Goal: Find specific page/section: Find specific page/section

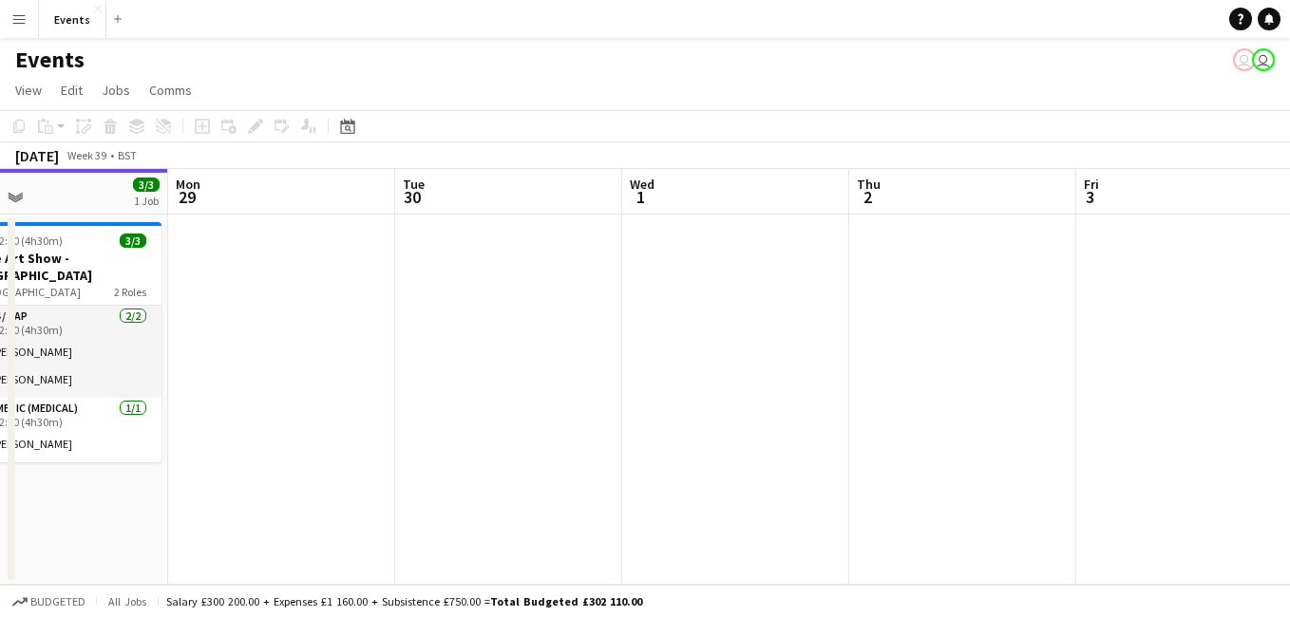
drag, startPoint x: 1200, startPoint y: 370, endPoint x: 984, endPoint y: 367, distance: 216.5
click at [984, 367] on app-calendar-viewport "Thu 25 3/3 1 Job Fri 26 3/3 1 Job Sat 27 3/3 1 Job Sun 28 3/3 1 Job Mon 29 Tue …" at bounding box center [645, 377] width 1290 height 416
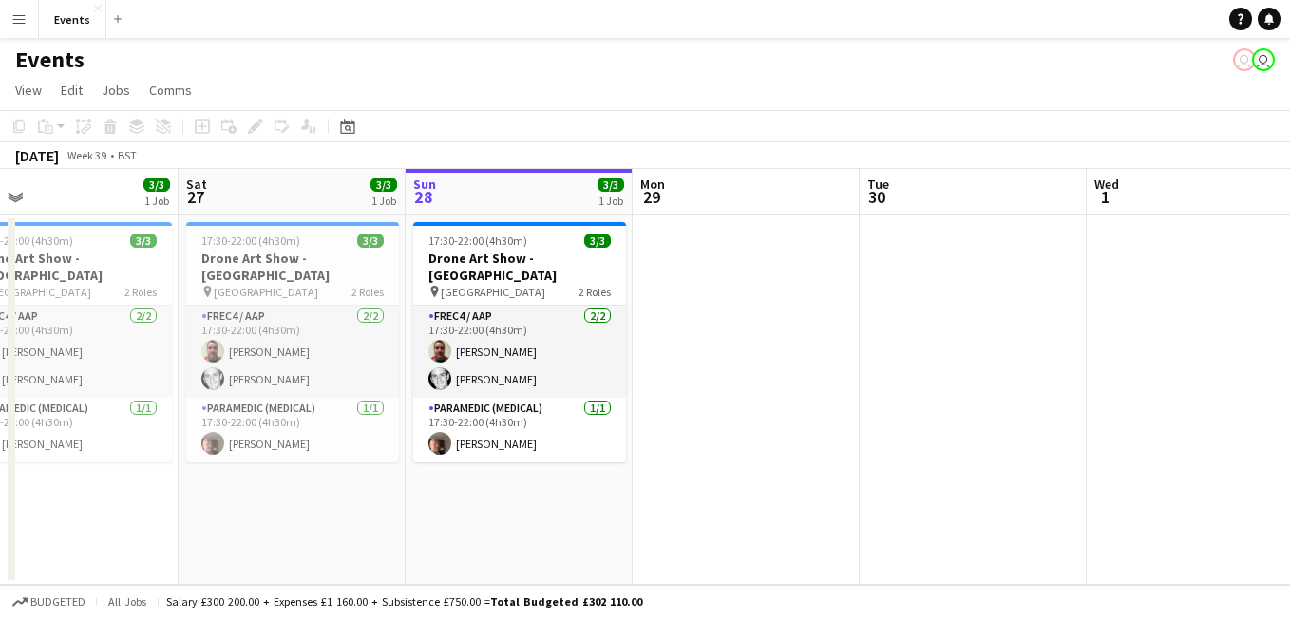
drag, startPoint x: 1024, startPoint y: 328, endPoint x: 1210, endPoint y: 378, distance: 192.8
click at [1210, 378] on app-calendar-viewport "Wed 24 Thu 25 3/3 1 Job Fri 26 3/3 1 Job Sat 27 3/3 1 Job Sun 28 3/3 1 Job Mon …" at bounding box center [645, 377] width 1290 height 416
click at [343, 134] on icon at bounding box center [347, 126] width 14 height 15
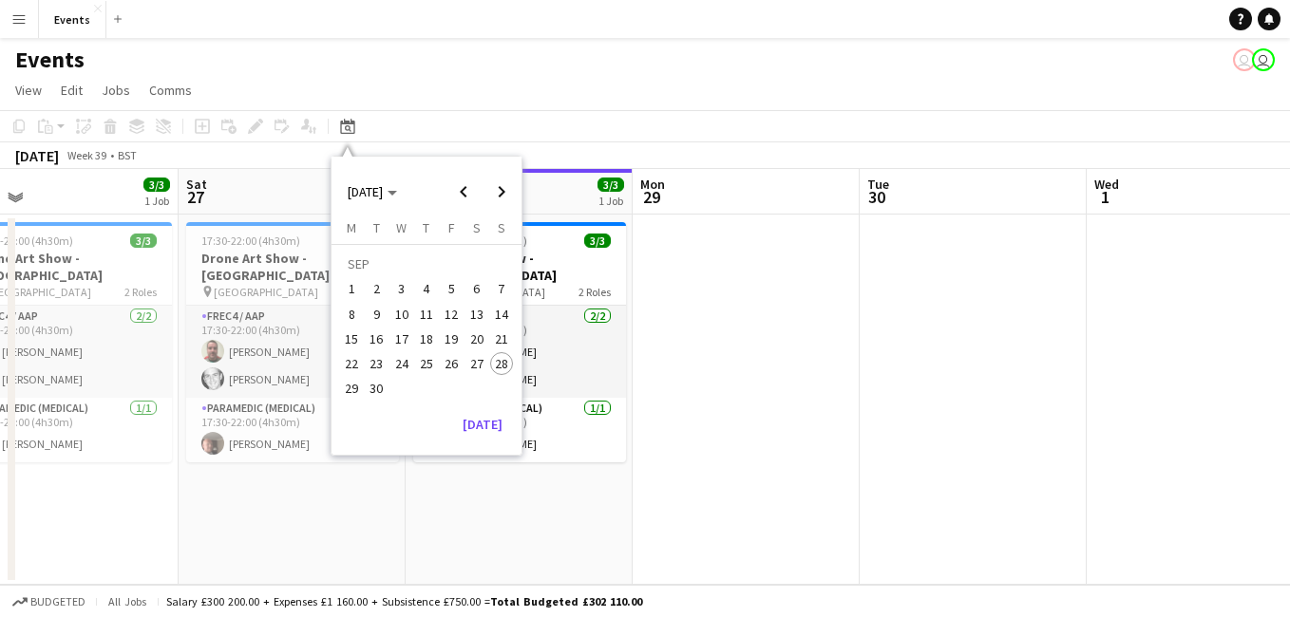
click at [466, 284] on span "6" at bounding box center [476, 289] width 23 height 23
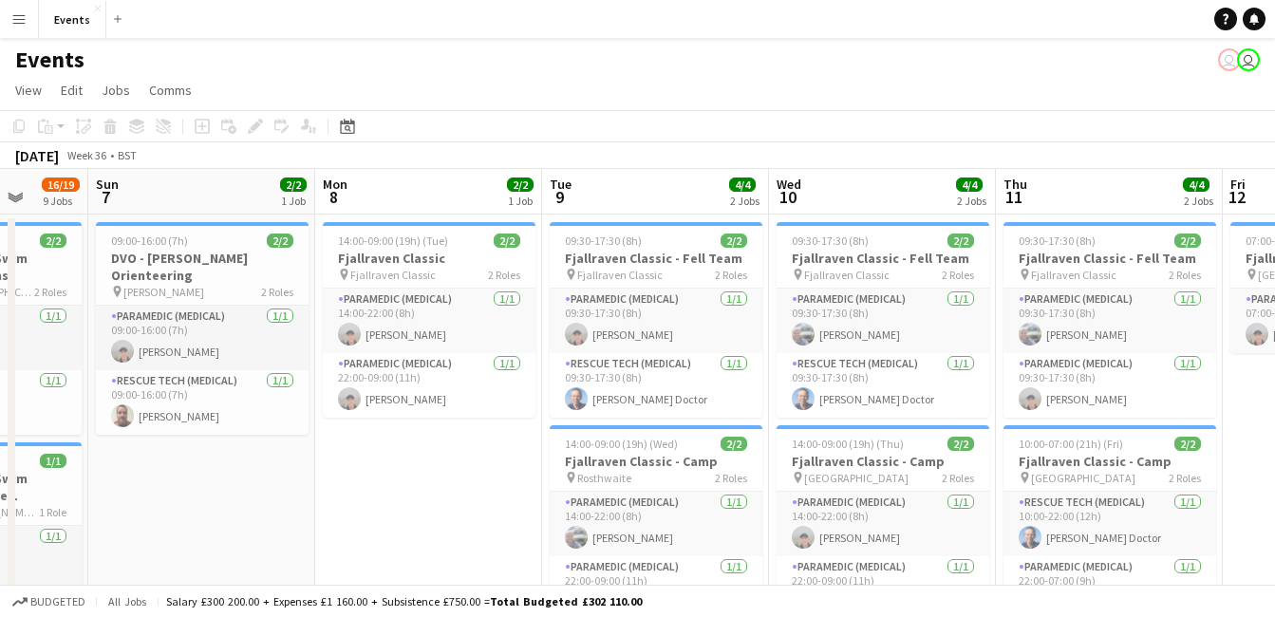
scroll to position [0, 667]
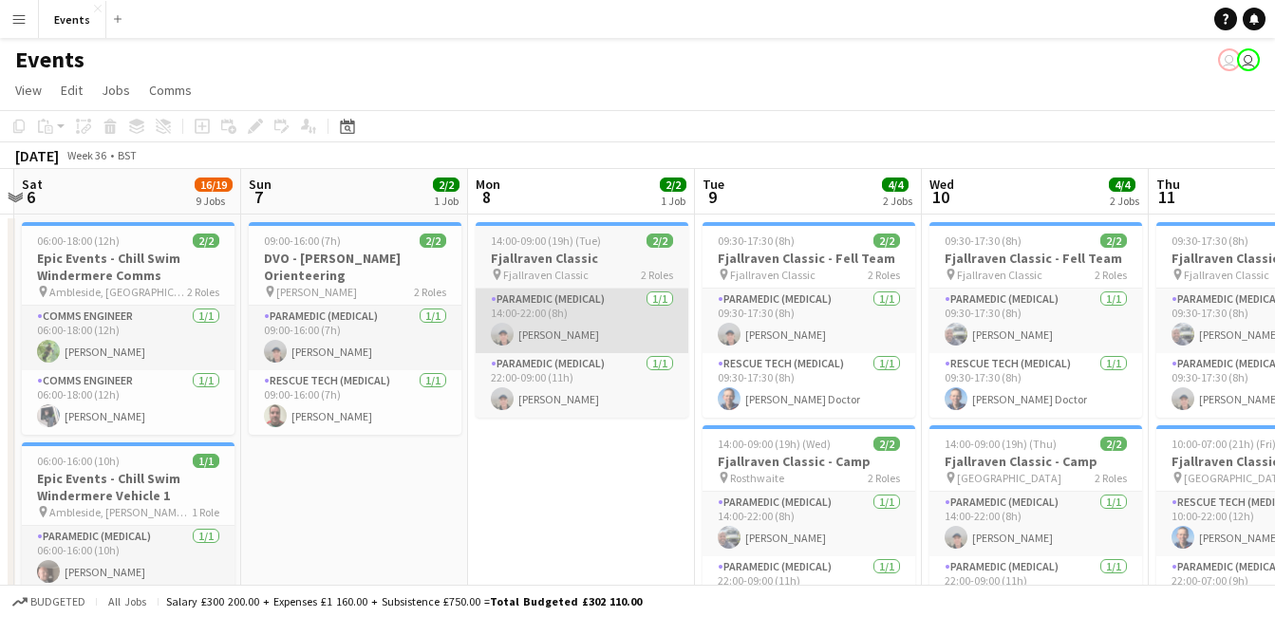
click at [591, 332] on app-card-role "Paramedic (Medical) [DATE] 14:00-22:00 (8h) [PERSON_NAME]" at bounding box center [582, 321] width 213 height 65
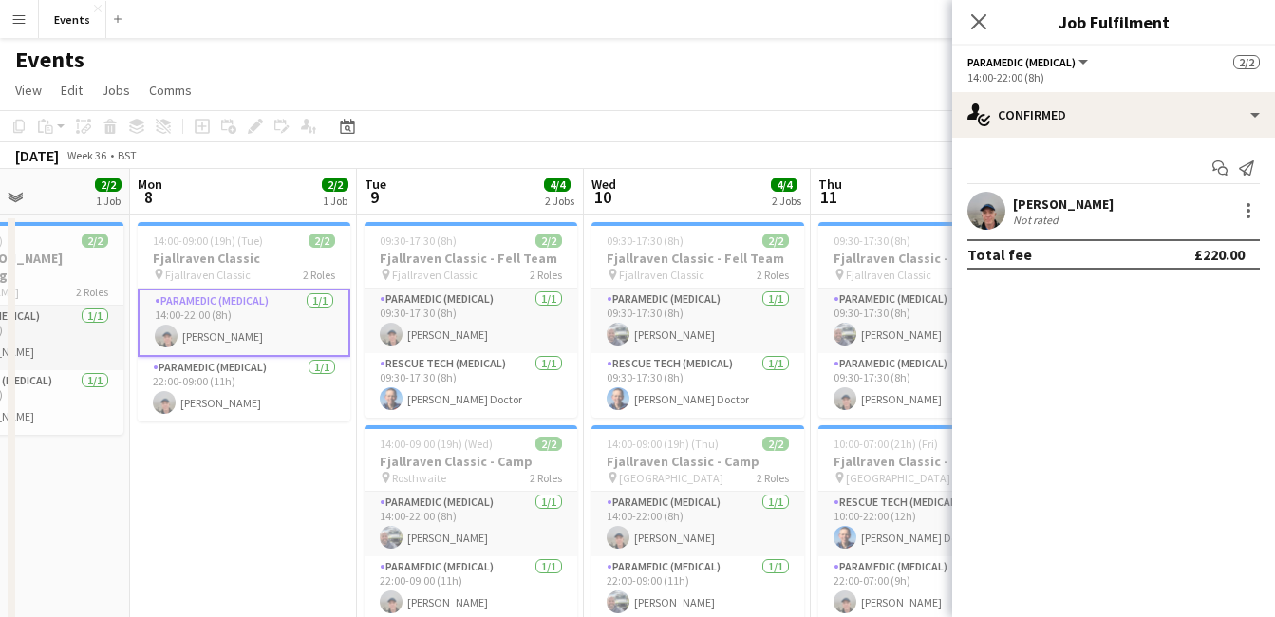
scroll to position [0, 631]
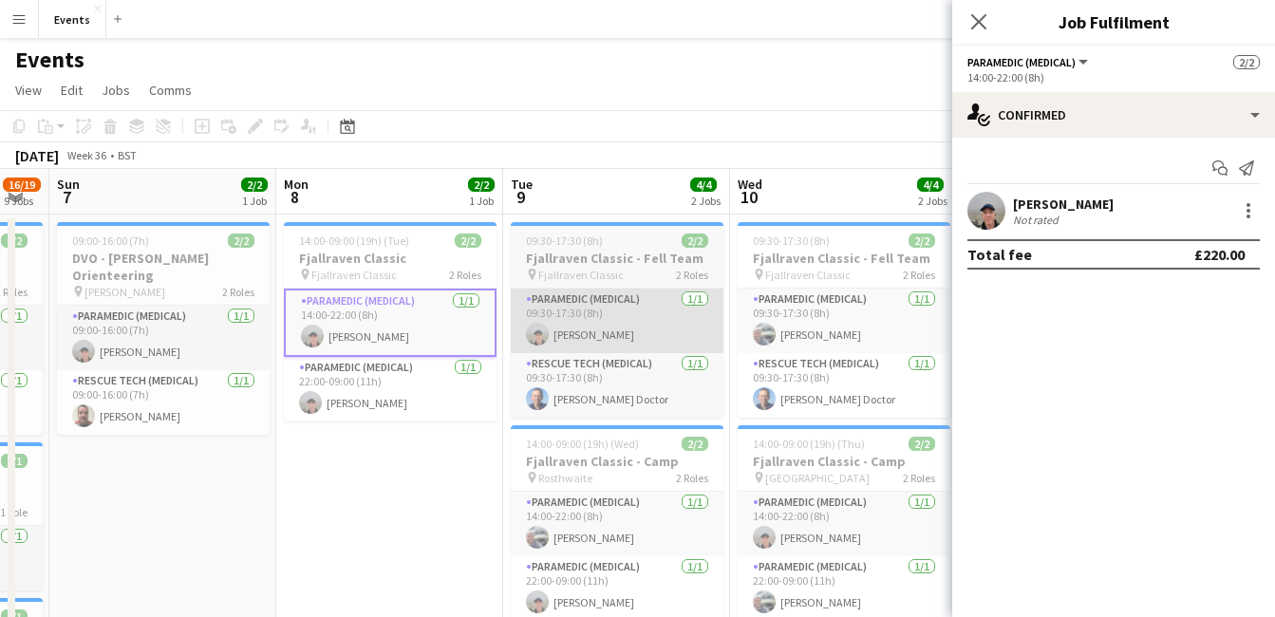
click at [622, 320] on app-card-role "Paramedic (Medical) [DATE] 09:30-17:30 (8h) [PERSON_NAME]" at bounding box center [617, 321] width 213 height 65
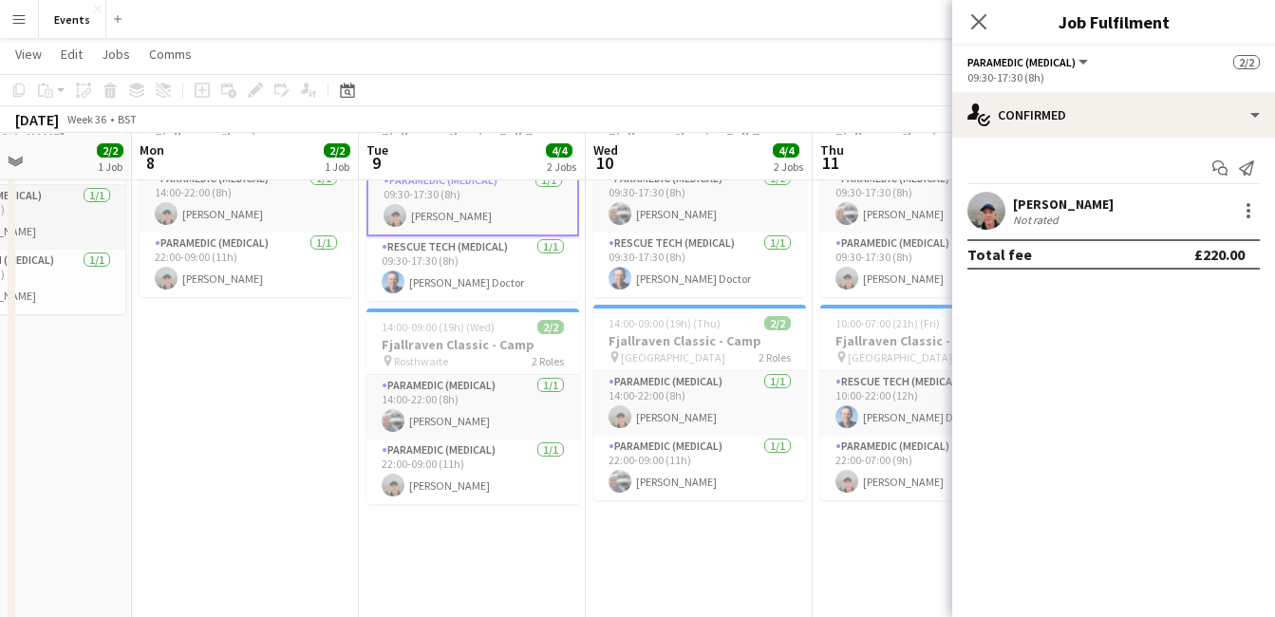
scroll to position [121, 0]
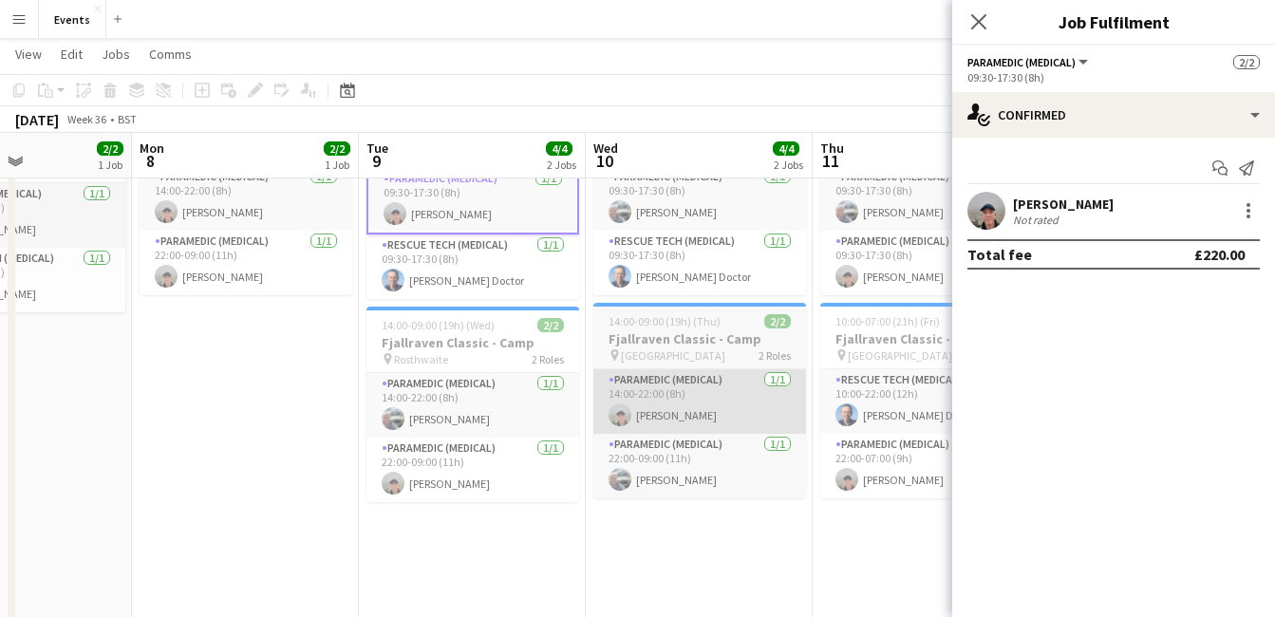
click at [729, 415] on app-card-role "Paramedic (Medical) [DATE] 14:00-22:00 (8h) [PERSON_NAME]" at bounding box center [699, 401] width 213 height 65
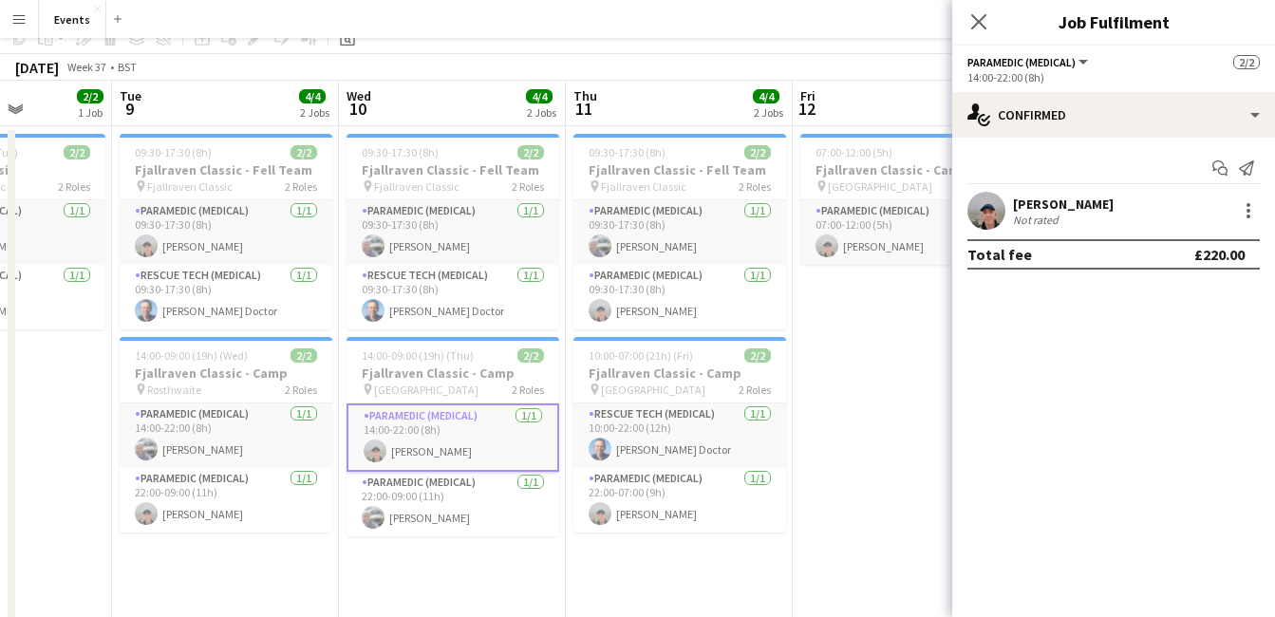
scroll to position [0, 0]
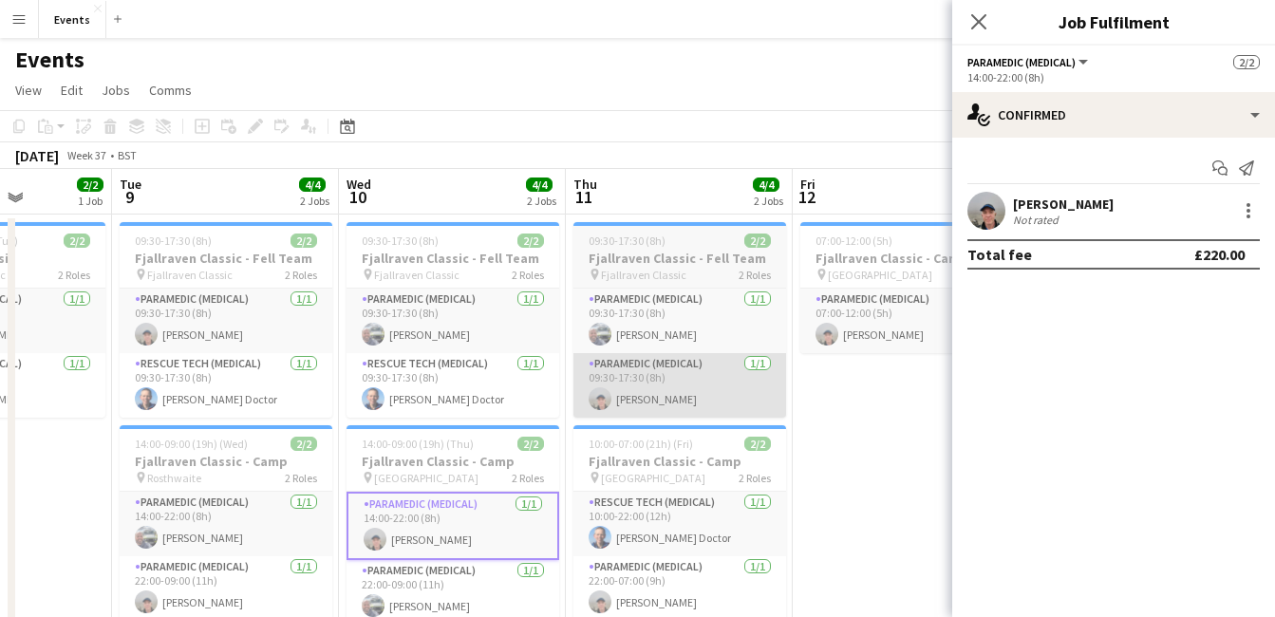
click at [723, 405] on app-card-role "Paramedic (Medical) [DATE] 09:30-17:30 (8h) [PERSON_NAME]" at bounding box center [680, 385] width 213 height 65
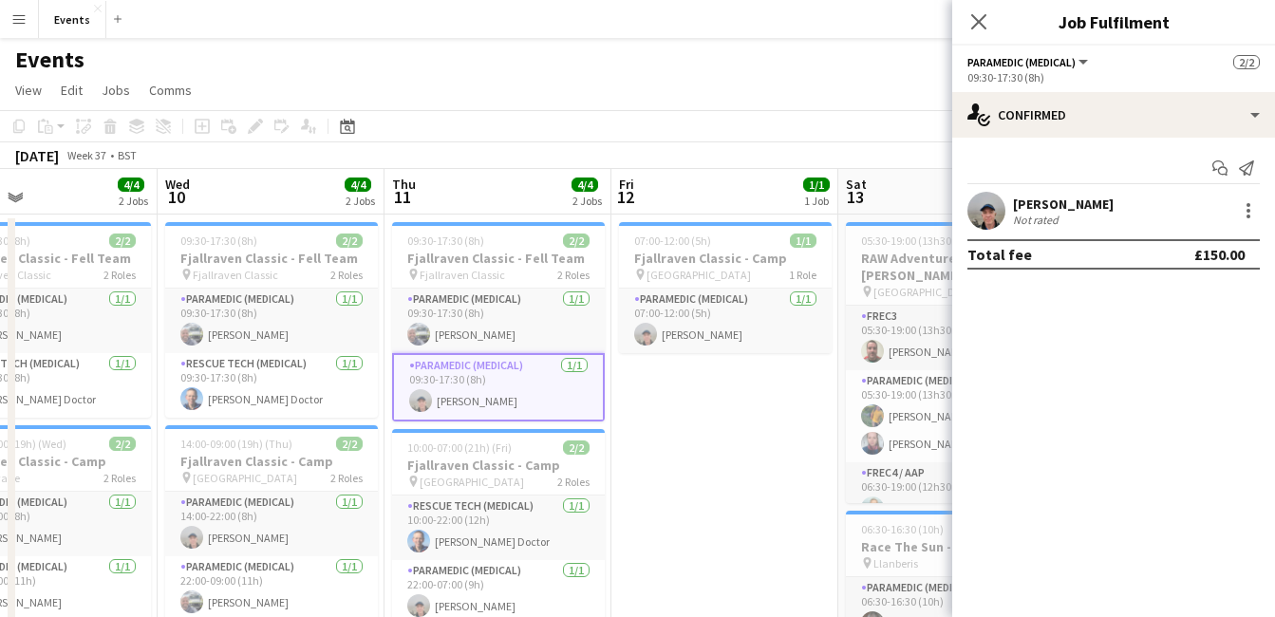
scroll to position [0, 753]
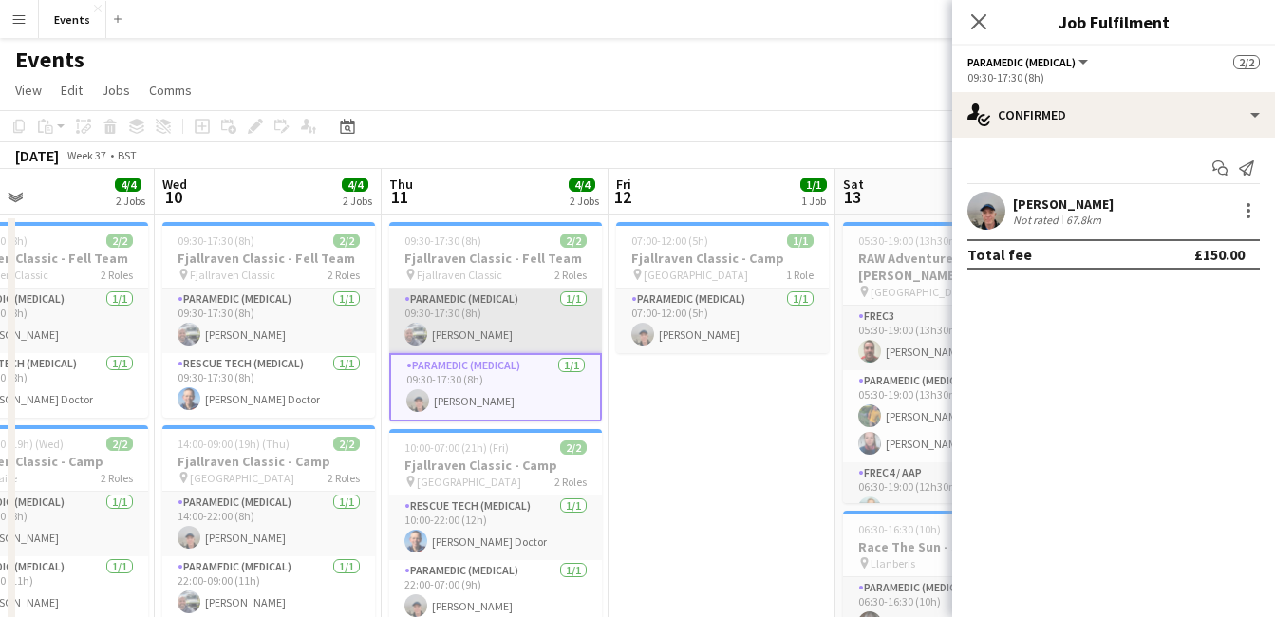
click at [524, 345] on app-card-role "Paramedic (Medical) [DATE] 09:30-17:30 (8h) [PERSON_NAME]" at bounding box center [495, 321] width 213 height 65
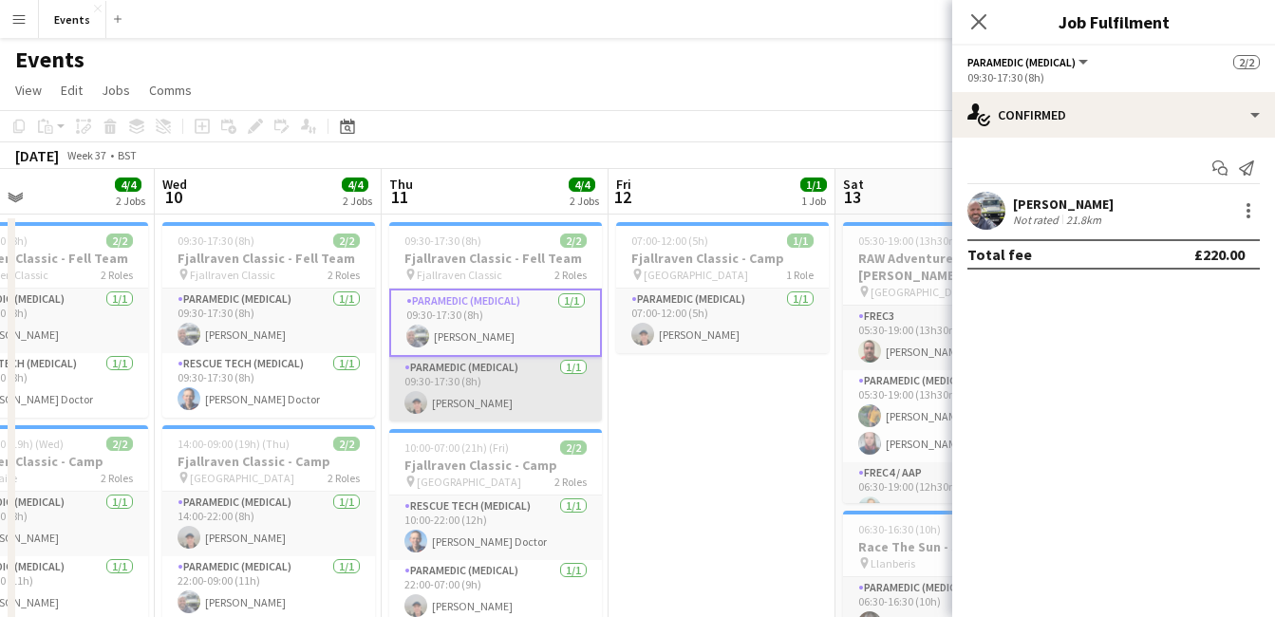
click at [524, 405] on app-card-role "Paramedic (Medical) [DATE] 09:30-17:30 (8h) [PERSON_NAME]" at bounding box center [495, 389] width 213 height 65
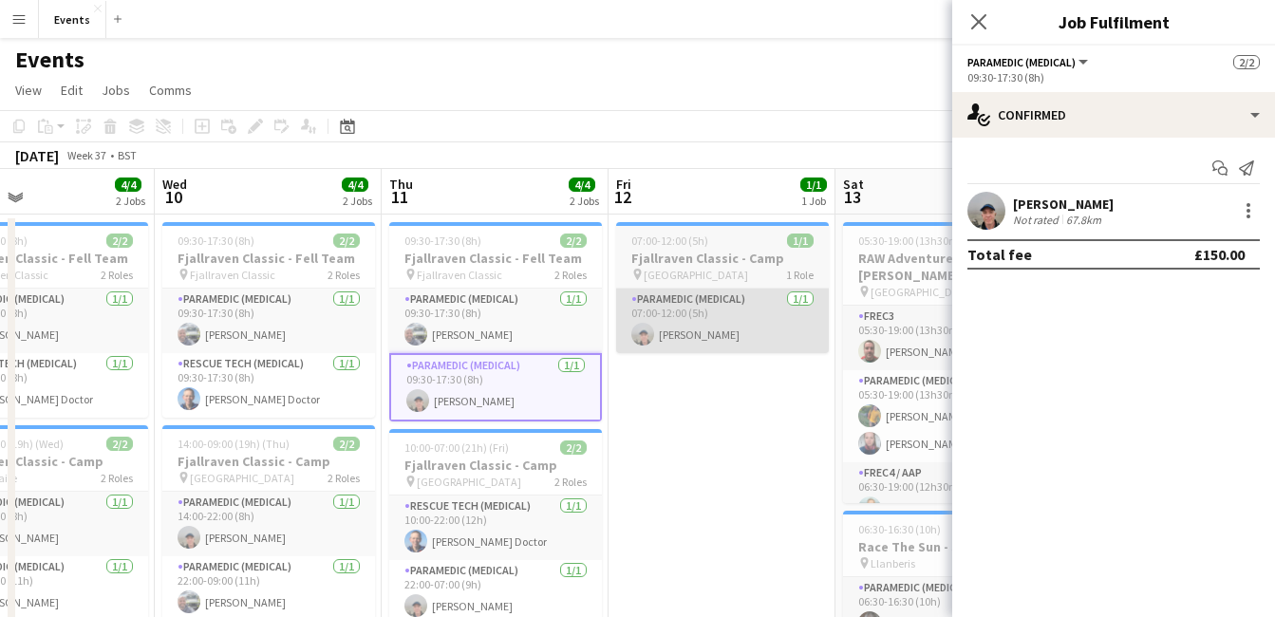
click at [711, 328] on app-card-role "Paramedic (Medical) [DATE] 07:00-12:00 (5h) [PERSON_NAME]" at bounding box center [722, 321] width 213 height 65
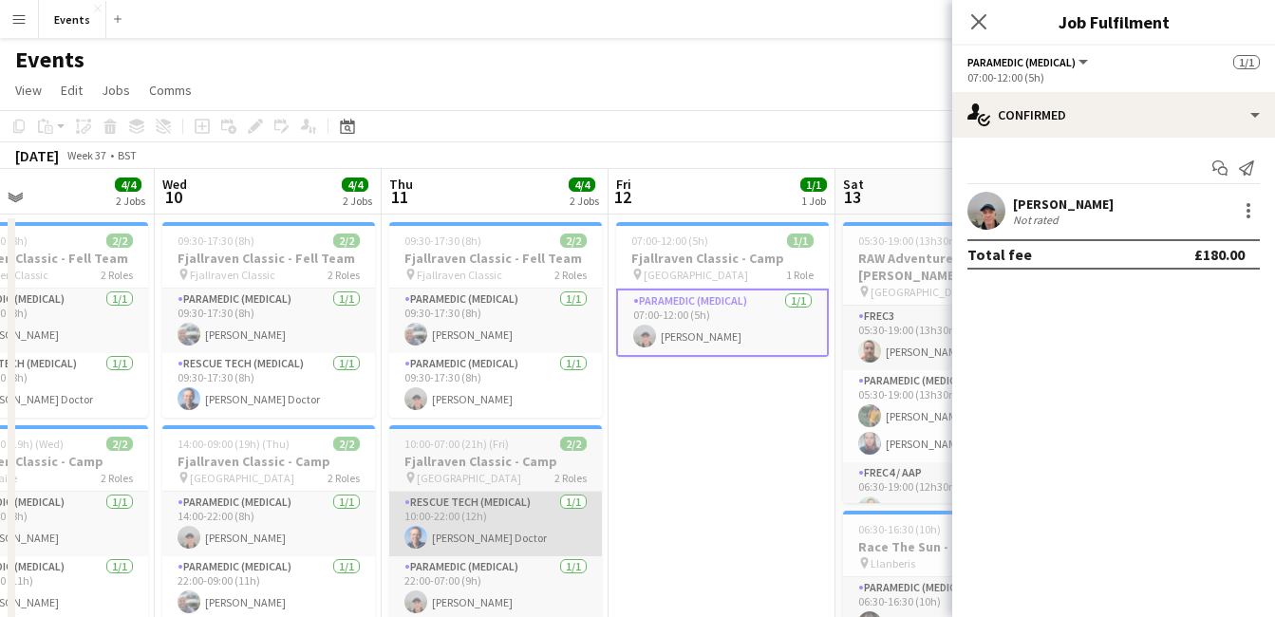
click at [484, 544] on app-card-role "Rescue Tech (Medical) [DATE] 10:00-22:00 (12h) [PERSON_NAME]" at bounding box center [495, 524] width 213 height 65
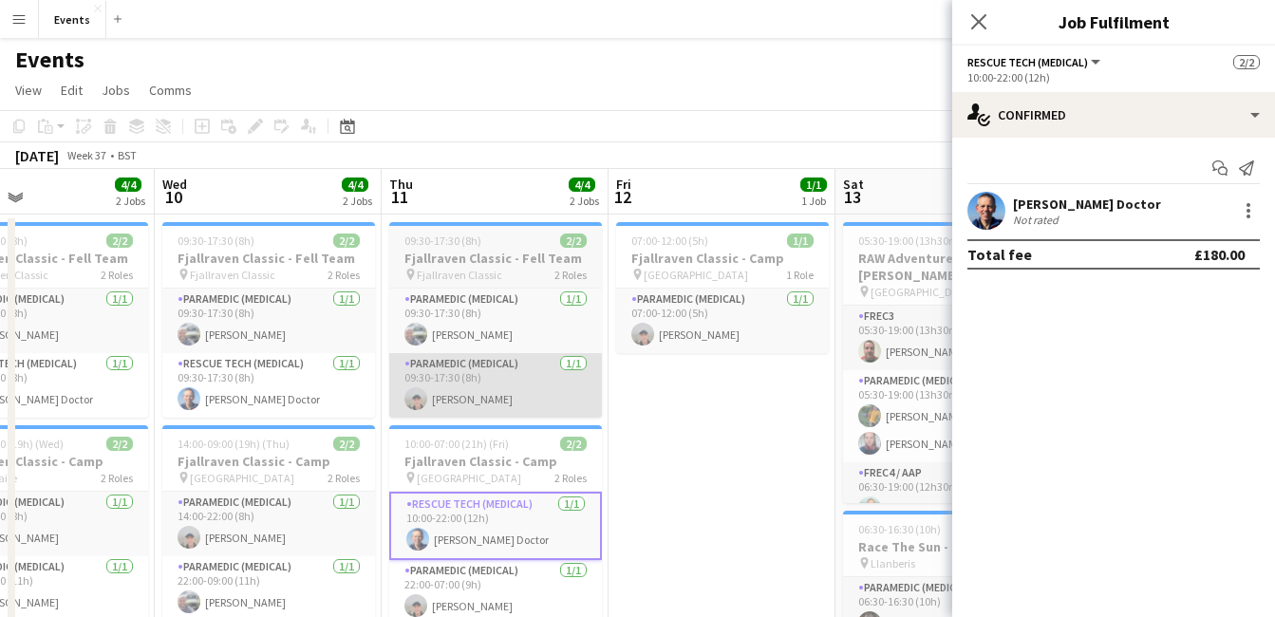
click at [514, 410] on app-card-role "Paramedic (Medical) [DATE] 09:30-17:30 (8h) [PERSON_NAME]" at bounding box center [495, 385] width 213 height 65
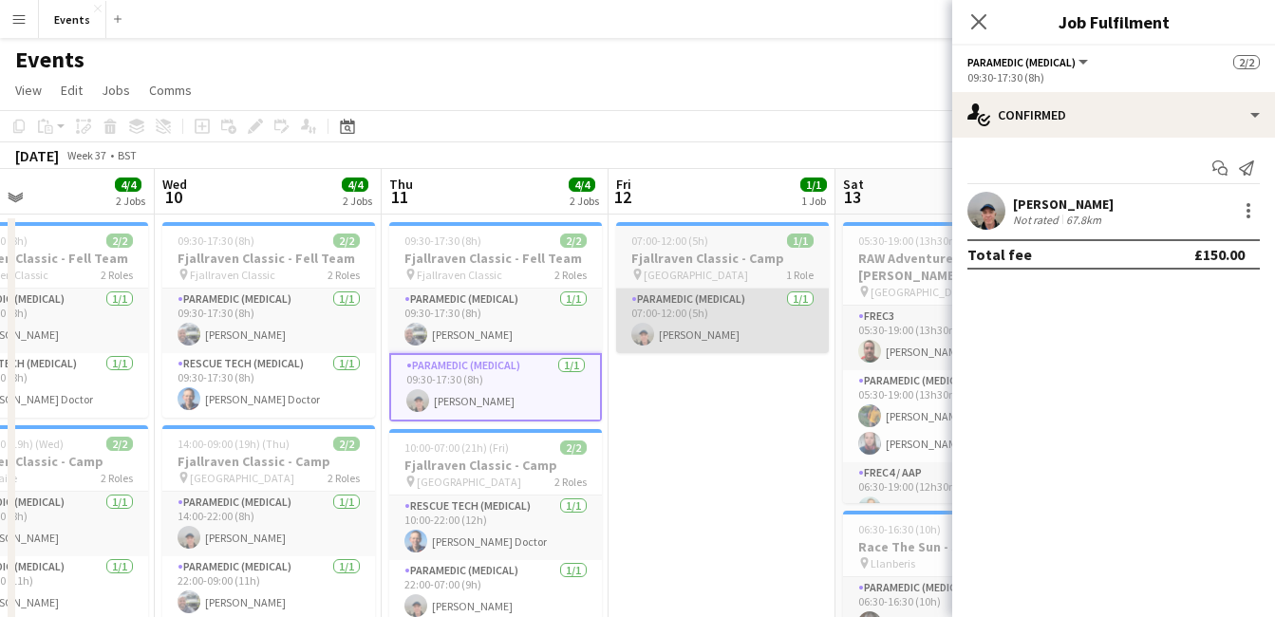
click at [717, 322] on app-card-role "Paramedic (Medical) [DATE] 07:00-12:00 (5h) [PERSON_NAME]" at bounding box center [722, 321] width 213 height 65
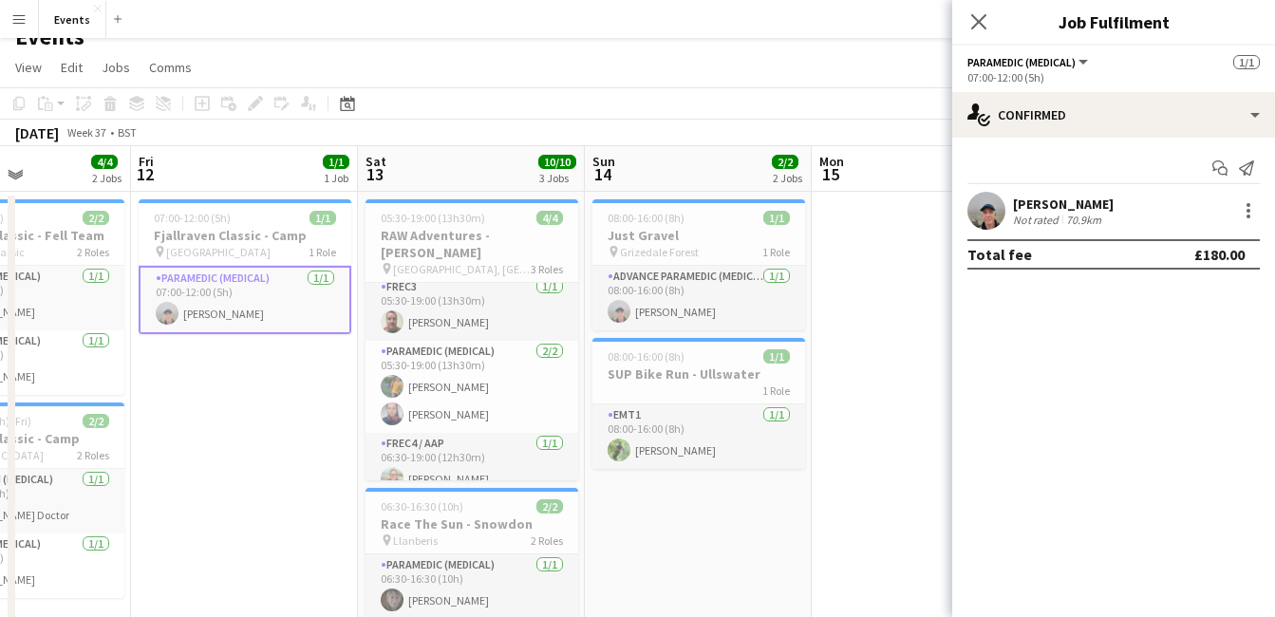
scroll to position [16, 0]
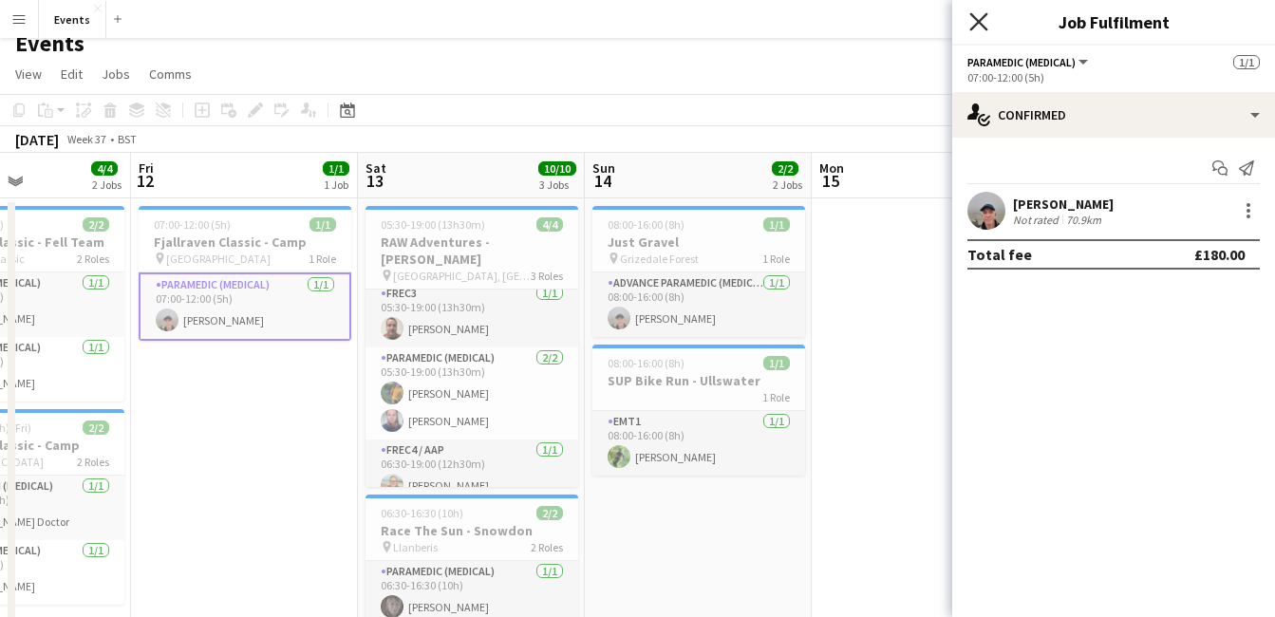
click at [978, 24] on icon at bounding box center [979, 21] width 18 height 18
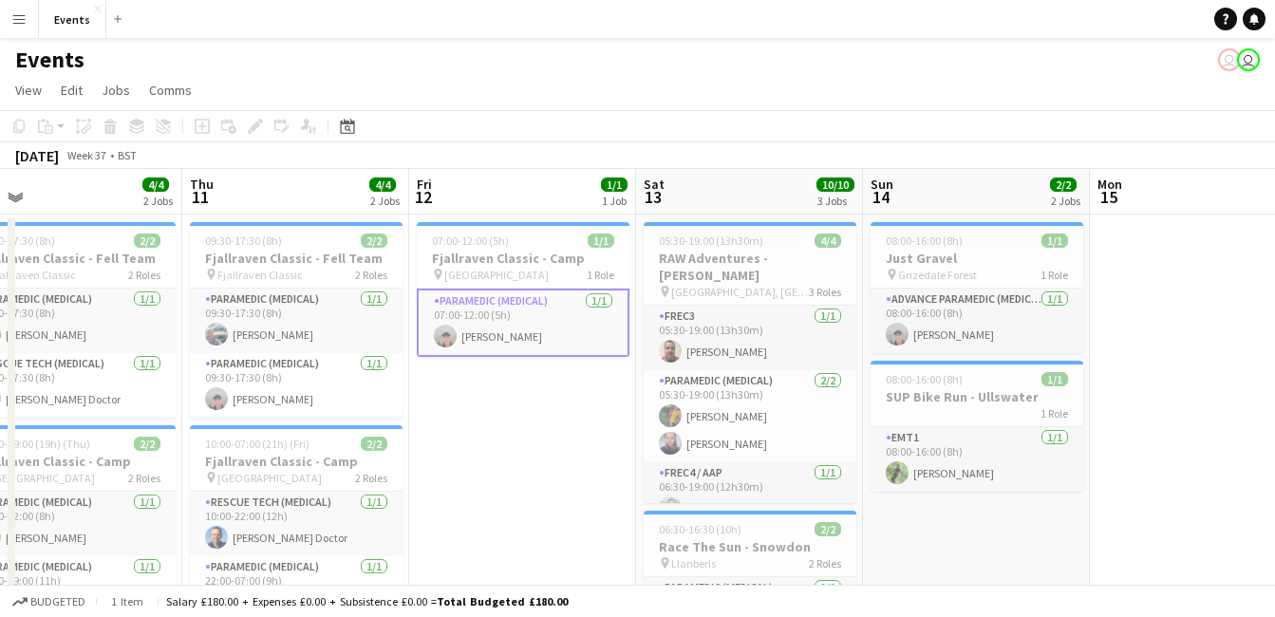
scroll to position [0, 825]
